Goal: Information Seeking & Learning: Learn about a topic

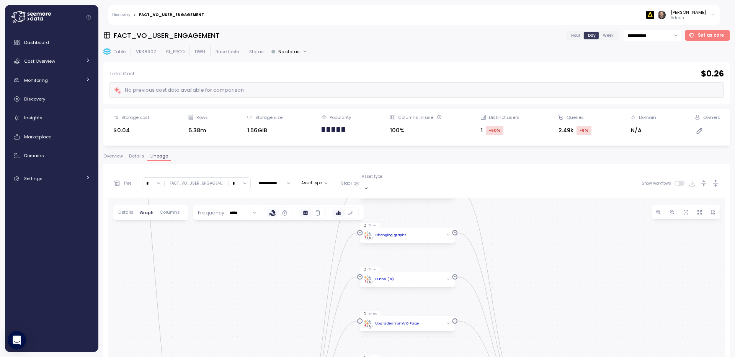
scroll to position [52, 0]
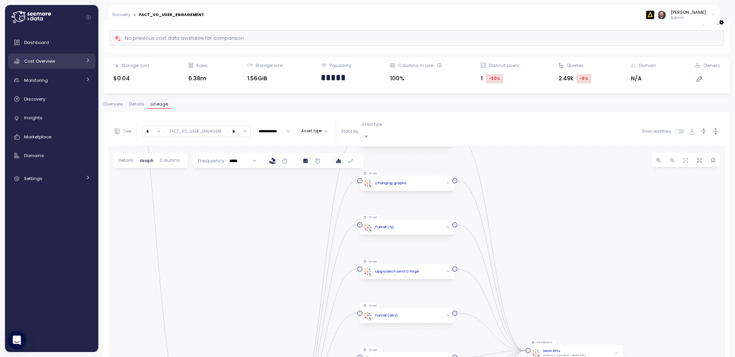
click at [39, 62] on span "Cost Overview" at bounding box center [39, 61] width 31 height 6
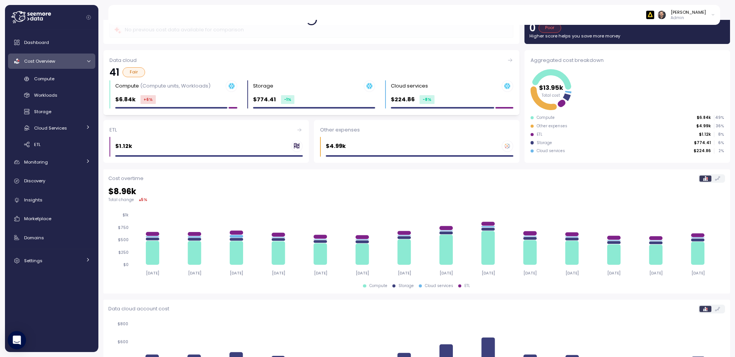
scroll to position [53, 0]
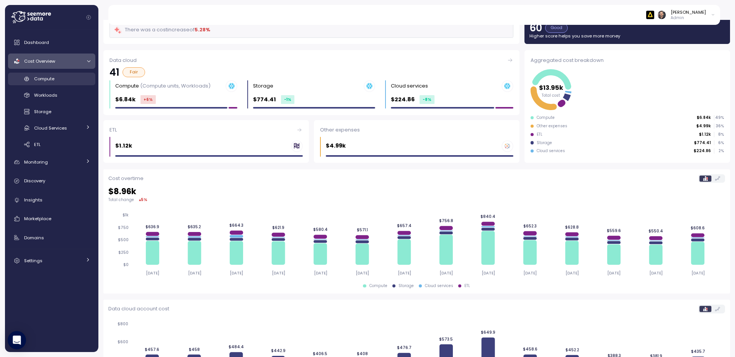
click at [51, 79] on span "Compute" at bounding box center [44, 79] width 20 height 6
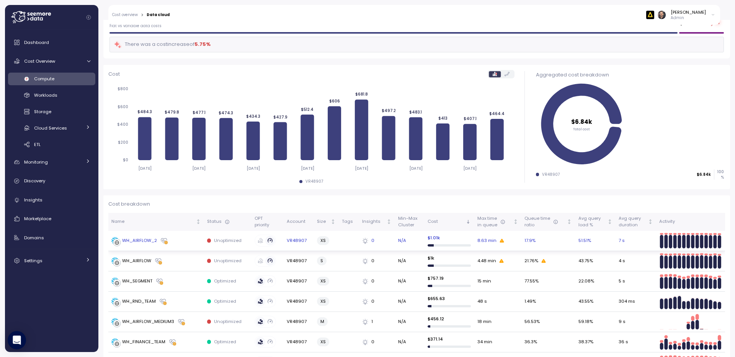
click at [144, 241] on div "WH_AIRFLOW_2" at bounding box center [139, 241] width 35 height 7
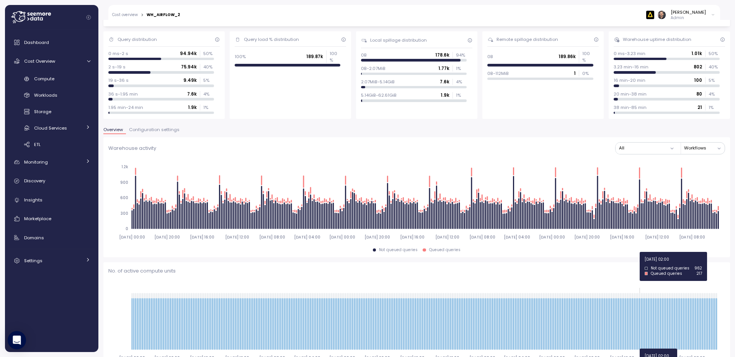
scroll to position [216, 0]
